Goal: Task Accomplishment & Management: Manage account settings

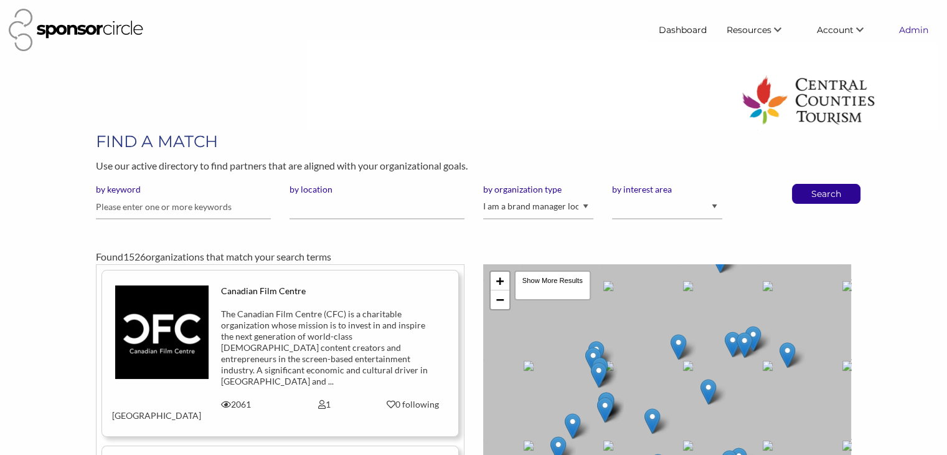
click at [919, 27] on link "Admin" at bounding box center [913, 30] width 49 height 22
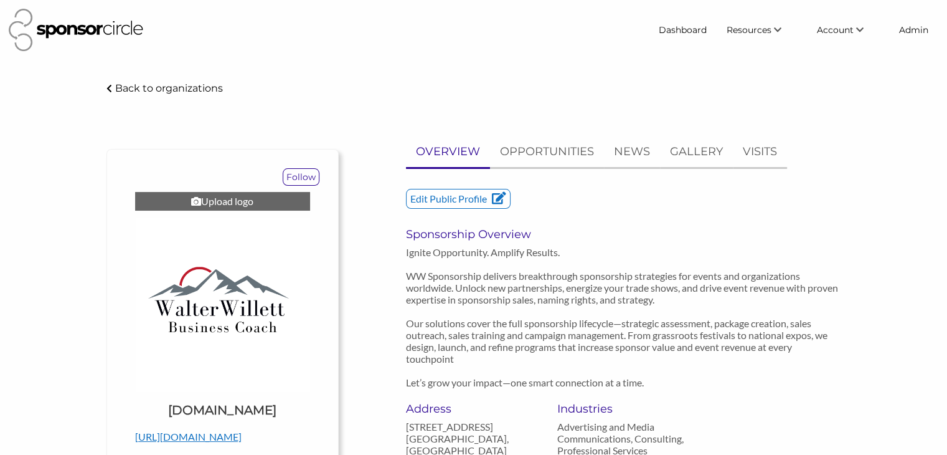
click at [220, 205] on div "Upload logo" at bounding box center [222, 201] width 175 height 19
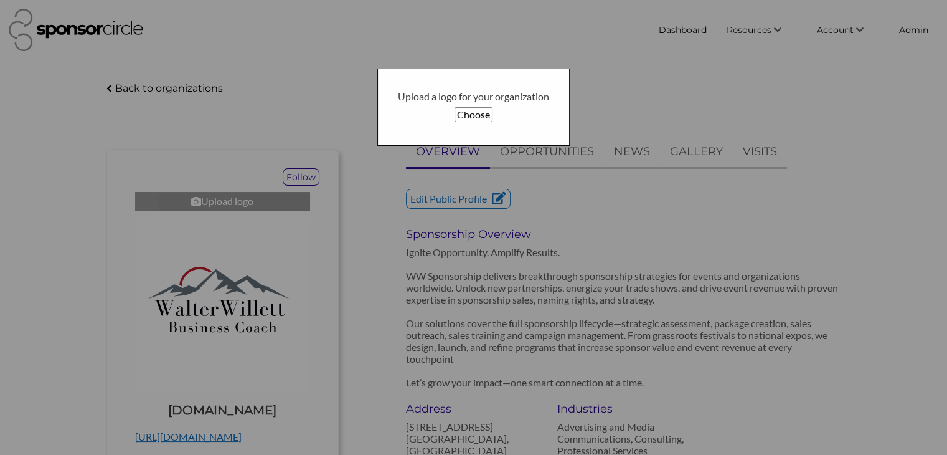
click at [473, 113] on button "Choose" at bounding box center [474, 114] width 38 height 15
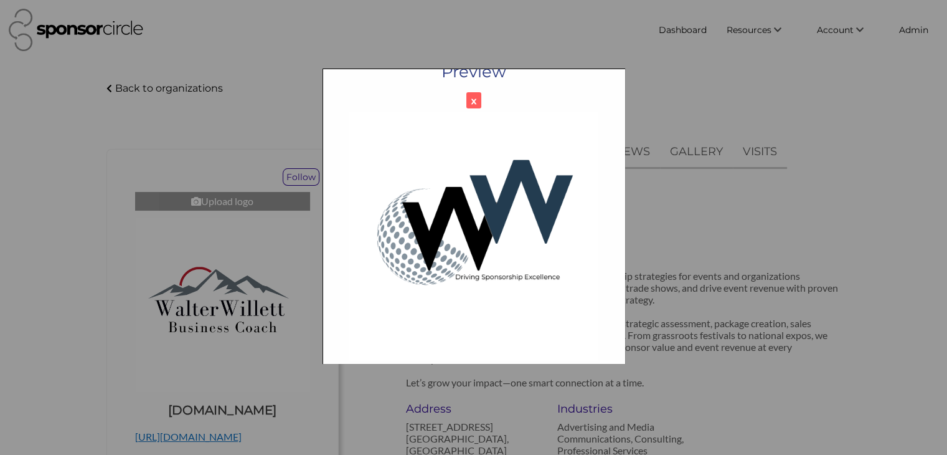
scroll to position [116, 0]
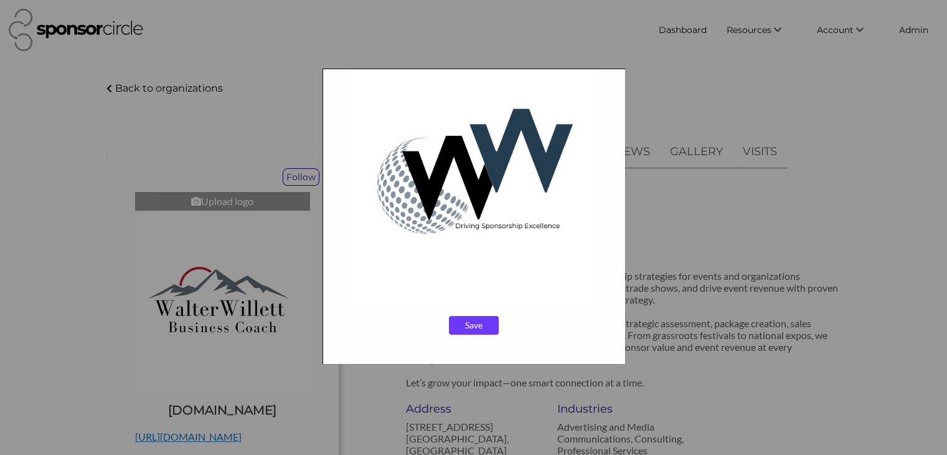
click at [486, 325] on input "Save" at bounding box center [474, 325] width 50 height 19
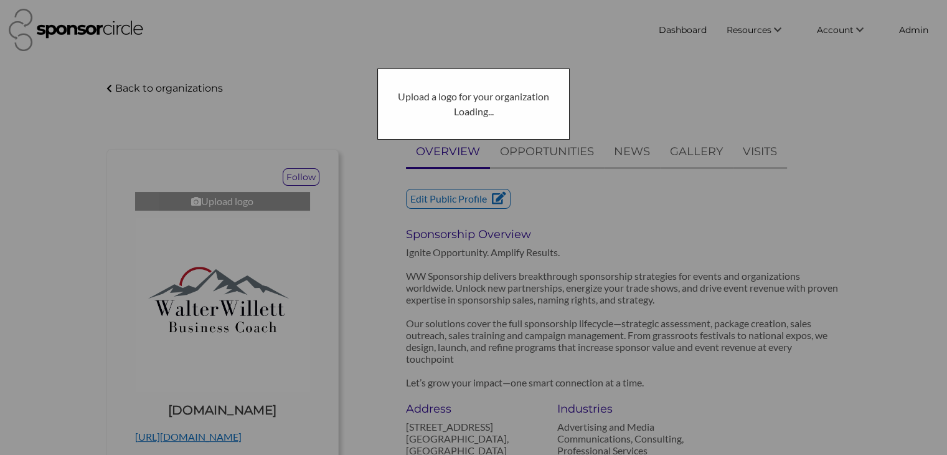
scroll to position [0, 0]
